Goal: Information Seeking & Learning: Understand process/instructions

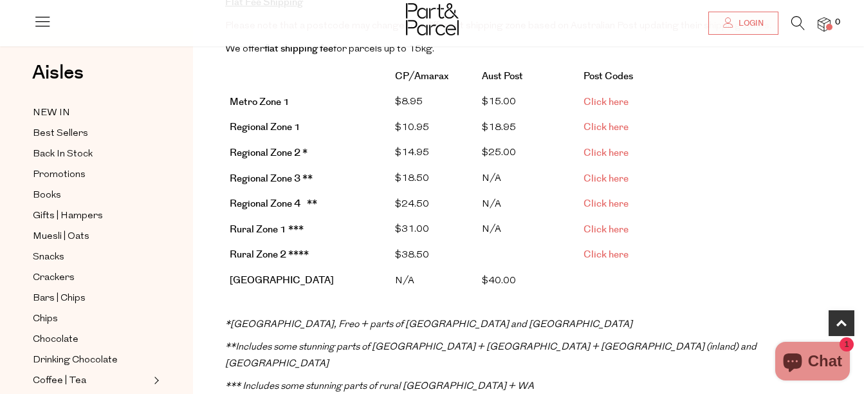
scroll to position [257, 0]
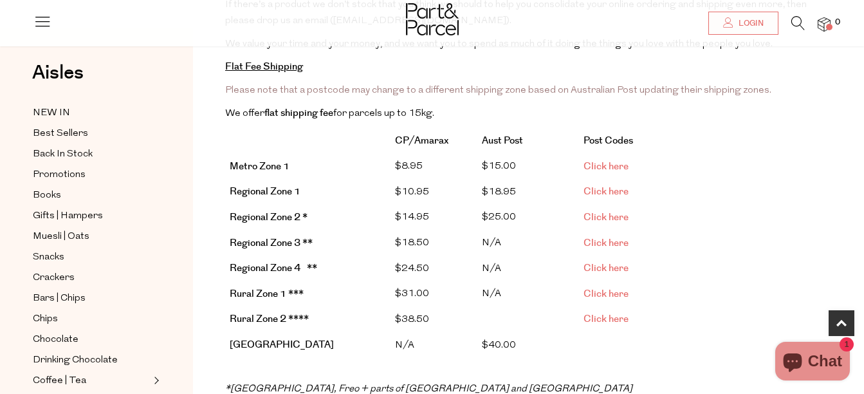
click at [611, 163] on link "Click here" at bounding box center [605, 167] width 45 height 14
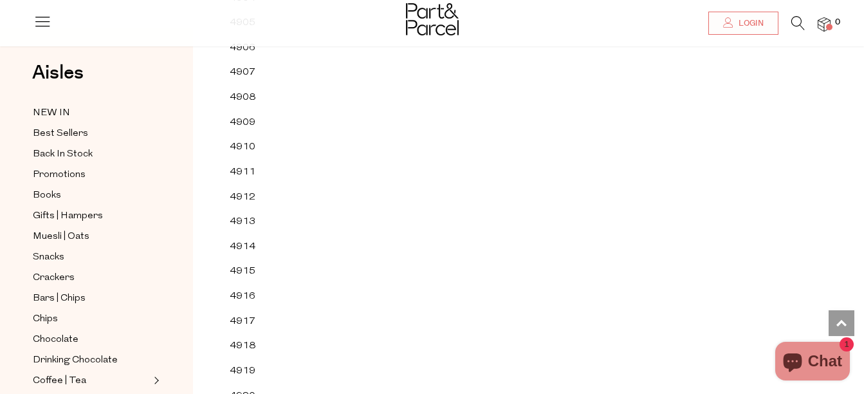
scroll to position [42382, 0]
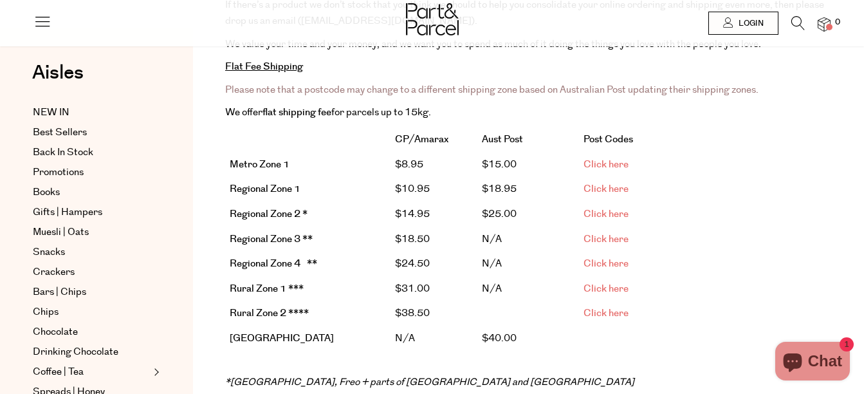
scroll to position [257, 0]
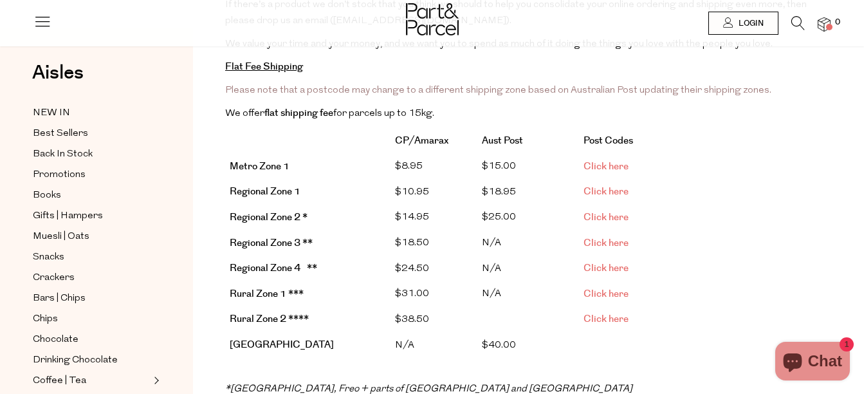
click at [614, 188] on span "Click here" at bounding box center [605, 192] width 45 height 14
click at [610, 210] on span "Click here" at bounding box center [605, 217] width 45 height 14
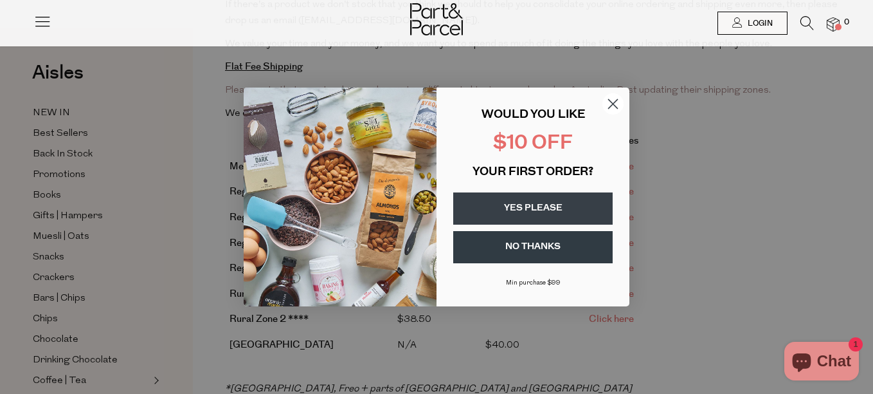
click at [610, 100] on icon "Close dialog" at bounding box center [613, 104] width 9 height 9
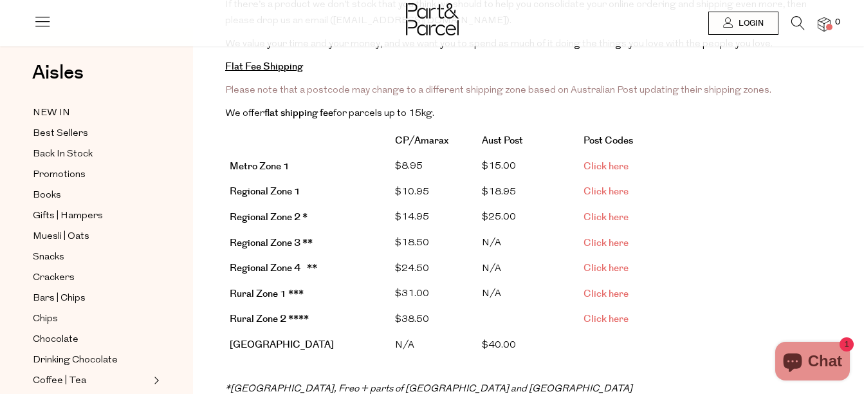
click at [603, 265] on span "Click here" at bounding box center [605, 268] width 45 height 14
click at [612, 165] on link "Click here" at bounding box center [605, 167] width 45 height 14
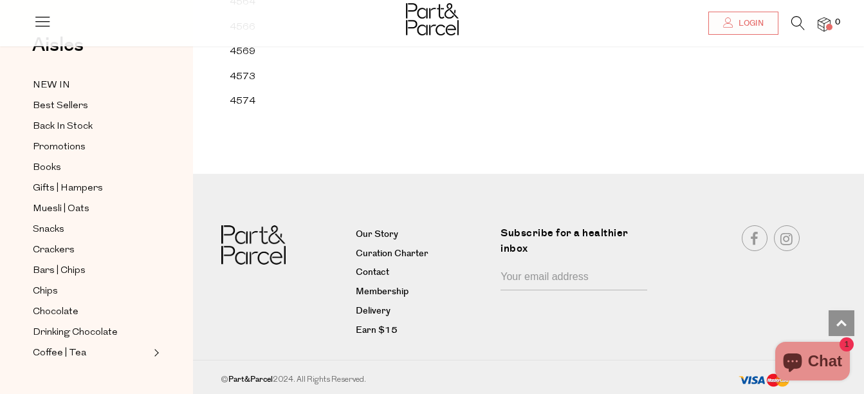
scroll to position [21646, 0]
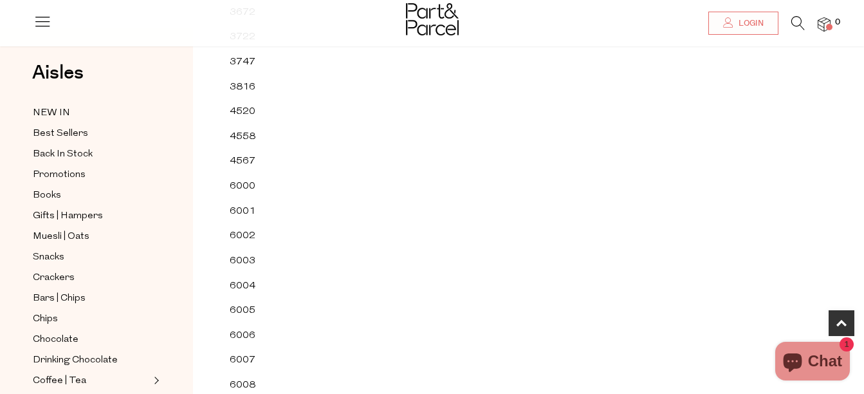
scroll to position [579, 0]
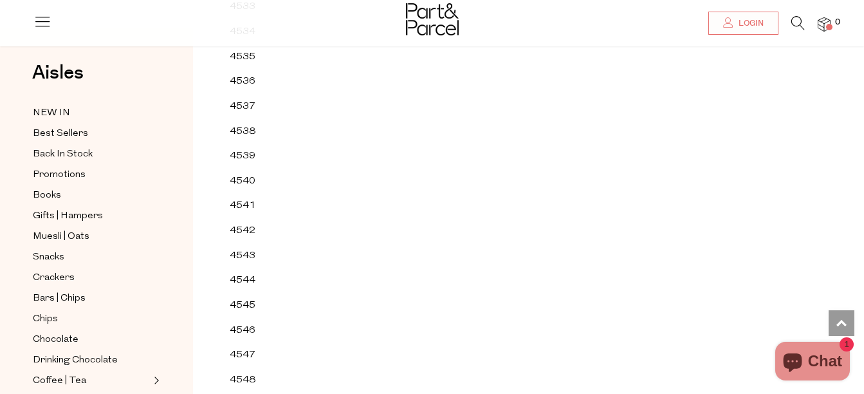
scroll to position [42333, 0]
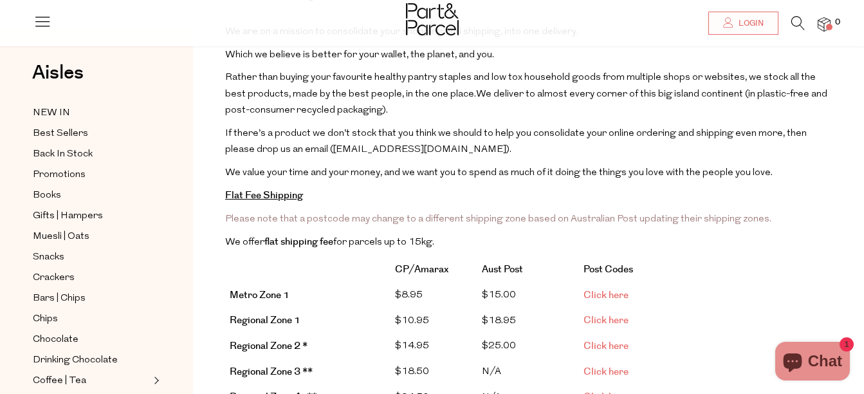
scroll to position [257, 0]
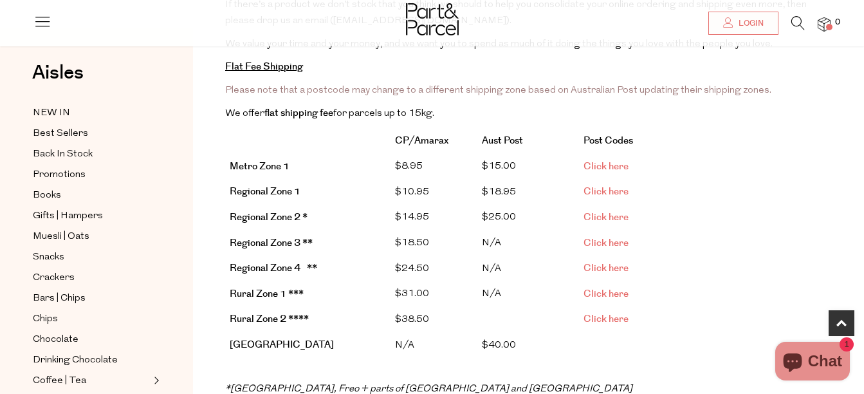
click at [607, 186] on span "Click here" at bounding box center [605, 192] width 45 height 14
click at [602, 211] on span "Click here" at bounding box center [605, 217] width 45 height 14
click at [617, 236] on span "Click here" at bounding box center [605, 243] width 45 height 14
click at [603, 262] on span "Click here" at bounding box center [605, 268] width 45 height 14
click at [596, 287] on span "Click here" at bounding box center [605, 294] width 45 height 14
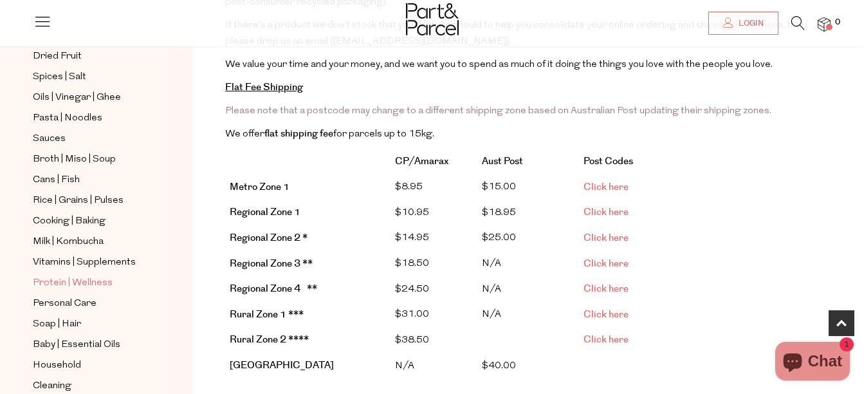
scroll to position [424, 0]
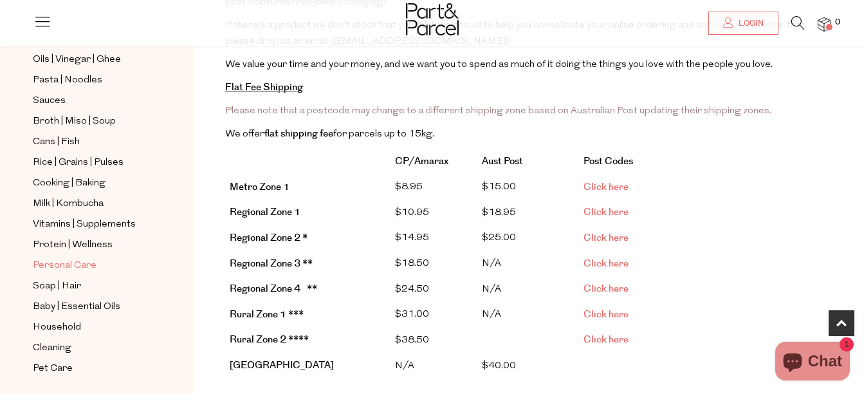
click at [80, 258] on span "Personal Care" at bounding box center [65, 265] width 64 height 15
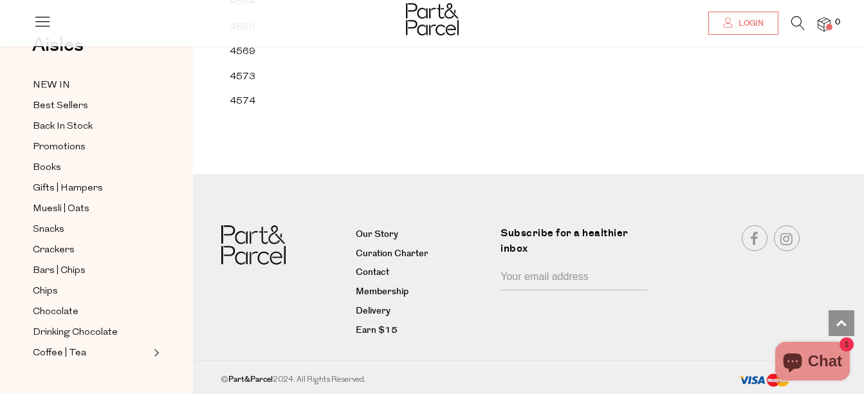
scroll to position [23099, 0]
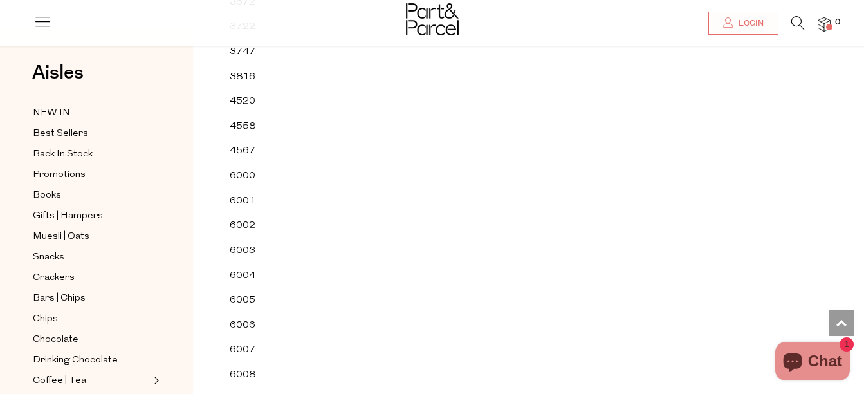
scroll to position [486, 0]
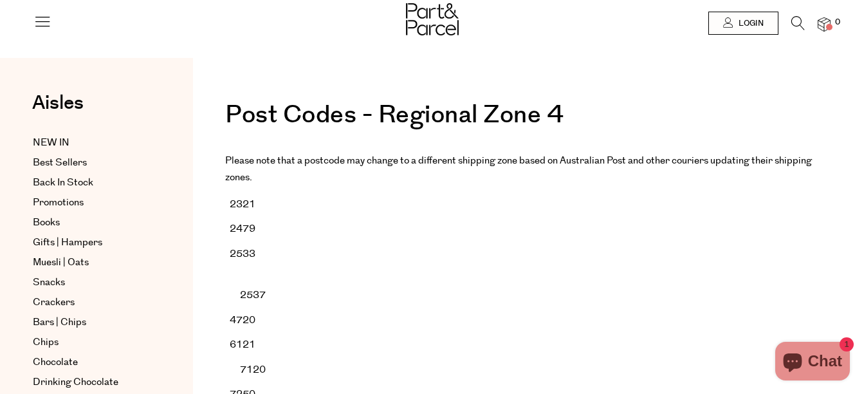
scroll to position [129, 0]
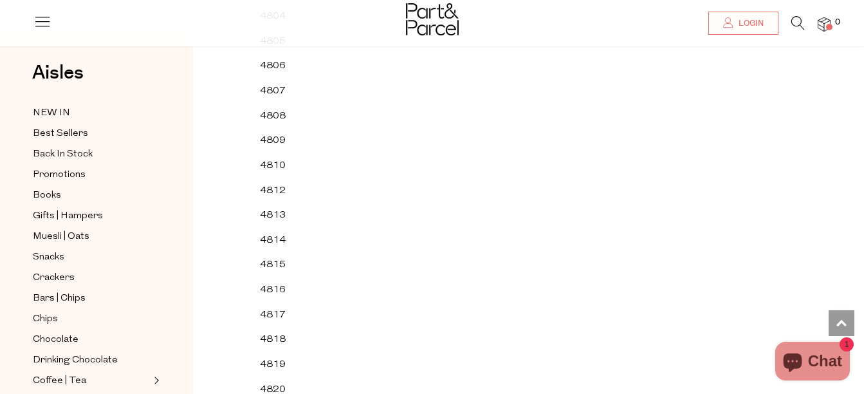
scroll to position [22887, 0]
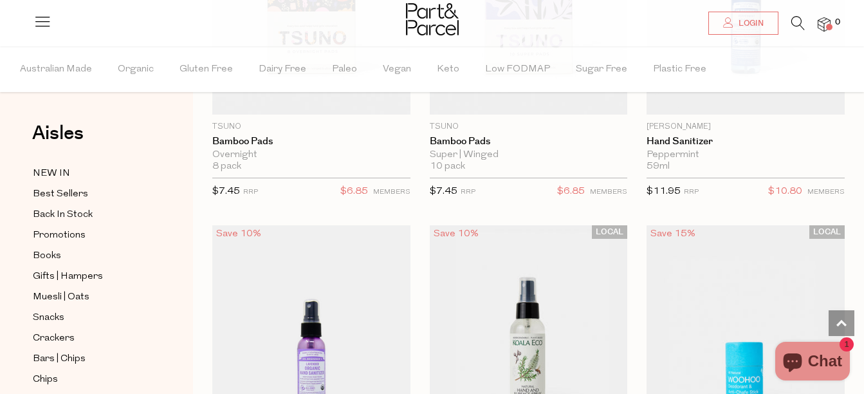
scroll to position [4824, 0]
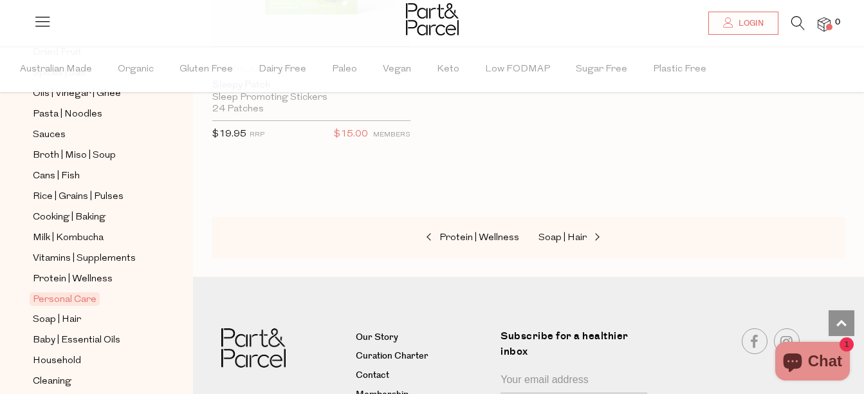
scroll to position [501, 0]
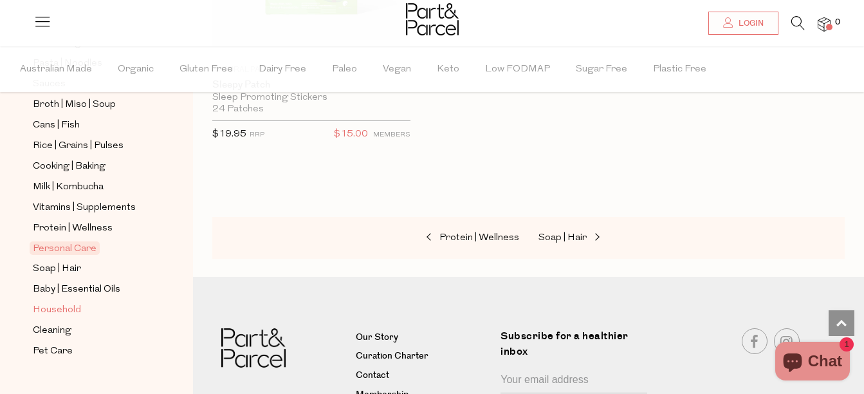
click at [62, 302] on span "Household" at bounding box center [57, 309] width 48 height 15
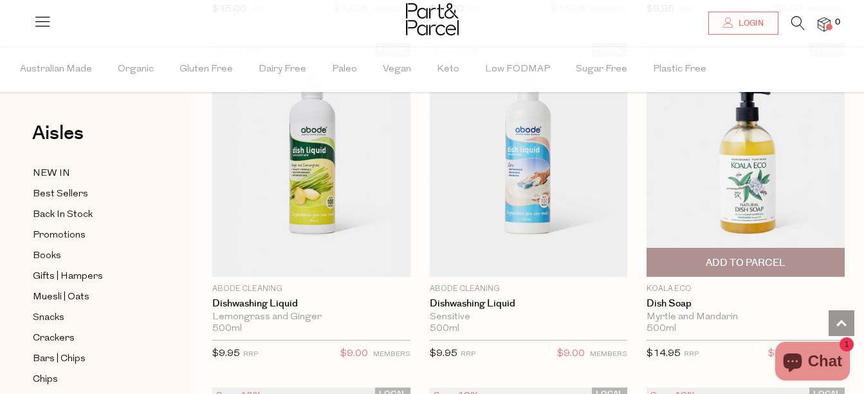
scroll to position [3988, 0]
